Goal: Task Accomplishment & Management: Manage account settings

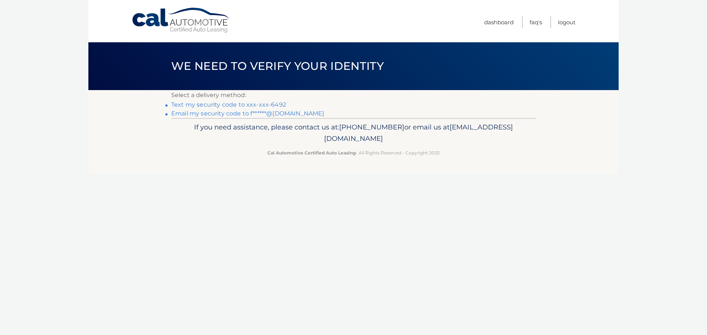
click at [278, 113] on link "Email my security code to f******@[DOMAIN_NAME]" at bounding box center [247, 113] width 153 height 7
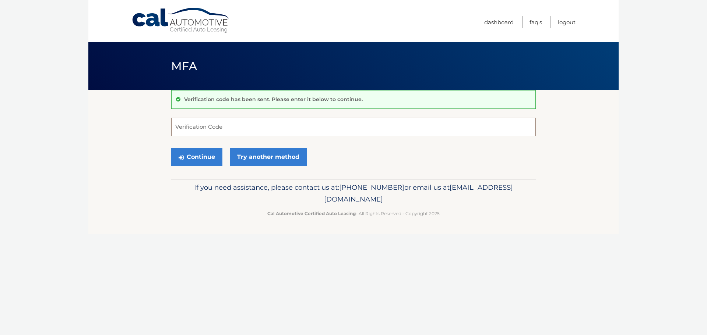
click at [247, 126] on input "Verification Code" at bounding box center [353, 127] width 364 height 18
type input "475944"
click at [201, 159] on button "Continue" at bounding box center [196, 157] width 51 height 18
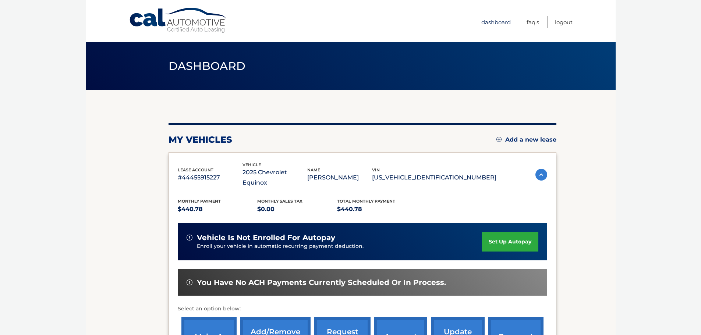
click at [489, 23] on link "Dashboard" at bounding box center [495, 22] width 29 height 12
click at [541, 172] on img at bounding box center [541, 175] width 12 height 12
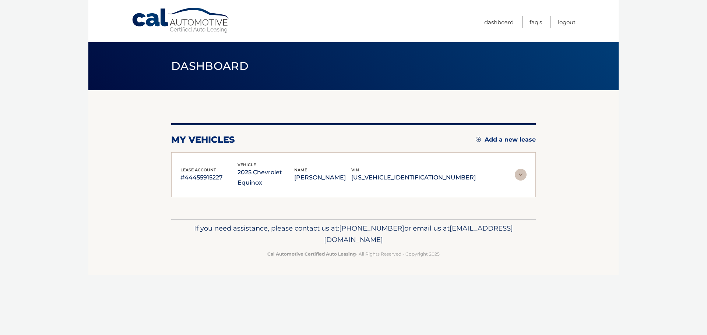
click at [541, 172] on section "my vehicles Add a new lease lease account #44455915227 vehicle 2025 Chevrolet E…" at bounding box center [353, 154] width 530 height 129
click at [520, 171] on img at bounding box center [521, 175] width 12 height 12
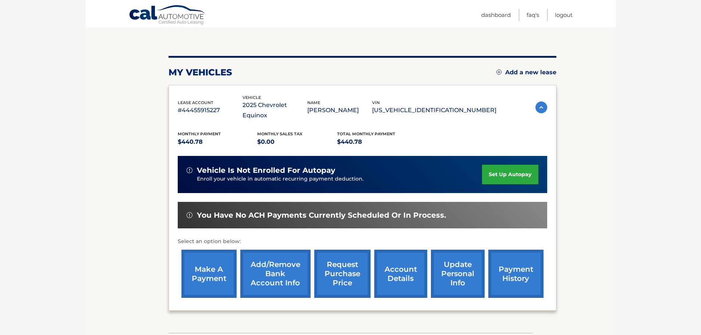
scroll to position [74, 0]
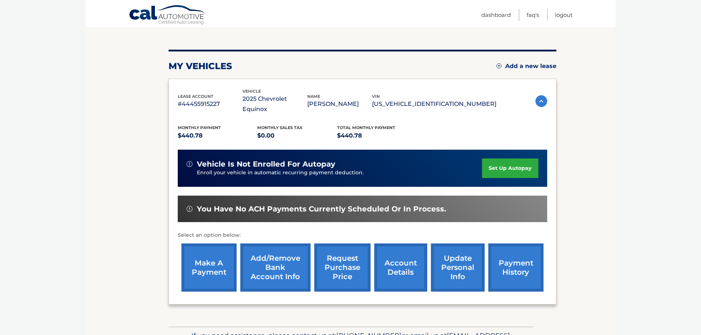
click at [397, 270] on link "account details" at bounding box center [400, 268] width 53 height 48
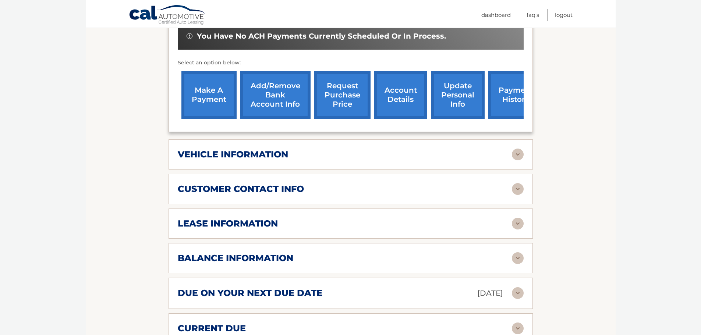
scroll to position [258, 0]
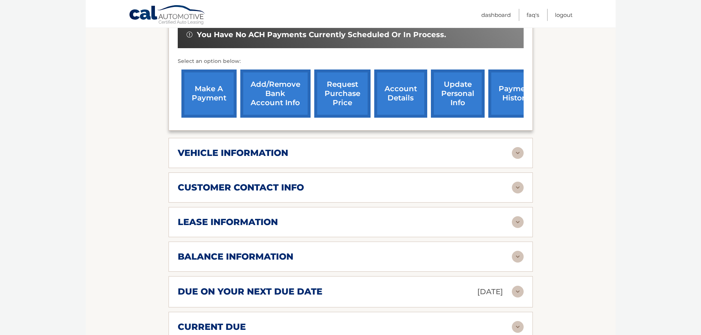
click at [224, 251] on h2 "balance information" at bounding box center [236, 256] width 116 height 11
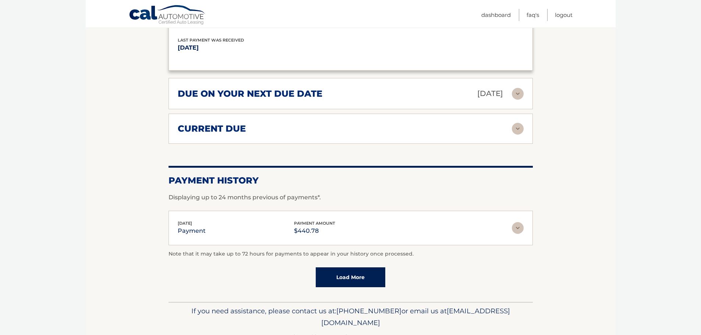
scroll to position [552, 0]
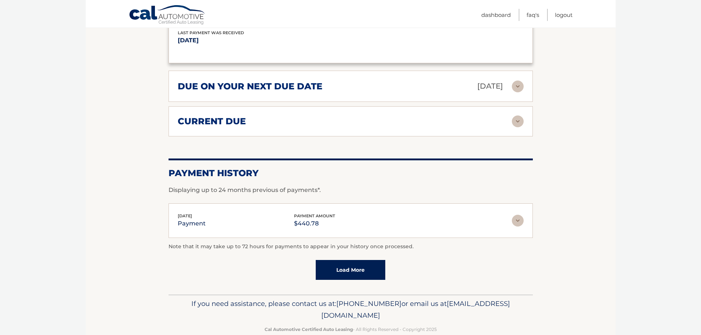
click at [518, 215] on img at bounding box center [518, 221] width 12 height 12
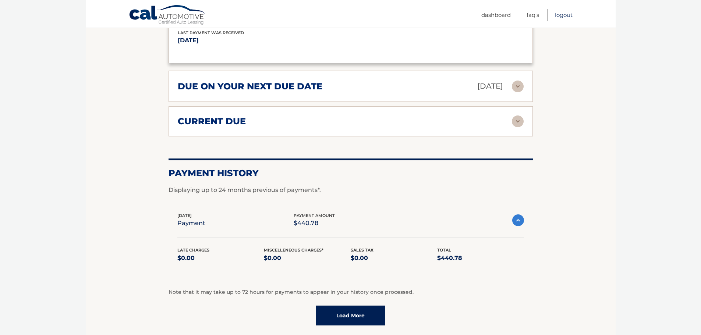
click at [565, 15] on link "Logout" at bounding box center [564, 15] width 18 height 12
